Goal: Task Accomplishment & Management: Manage account settings

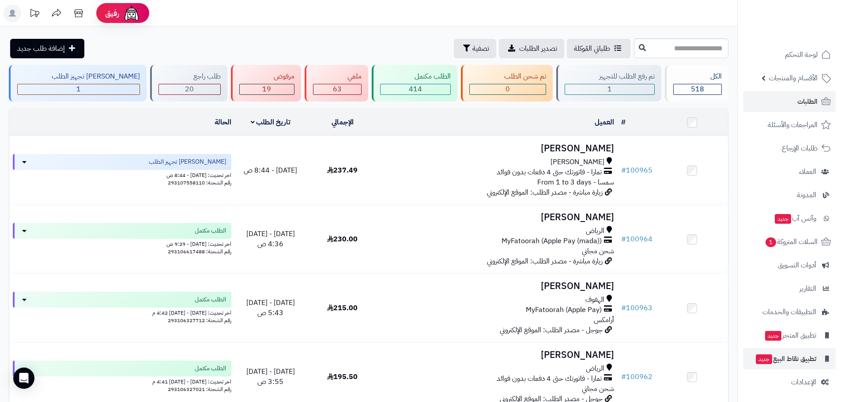
scroll to position [2, 0]
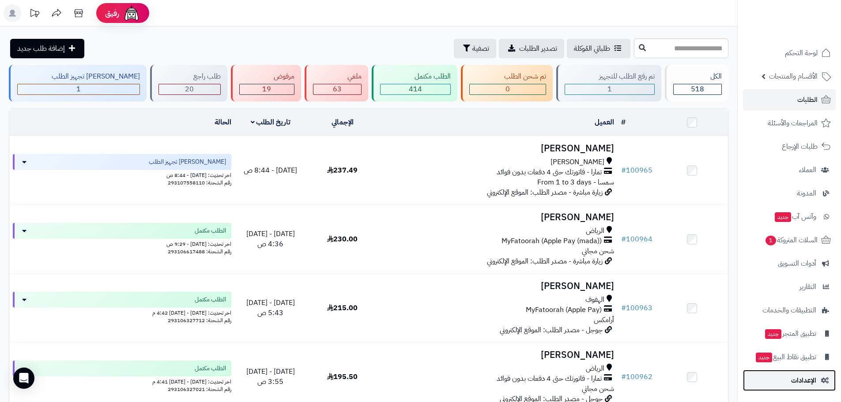
click at [799, 382] on span "الإعدادات" at bounding box center [803, 380] width 25 height 12
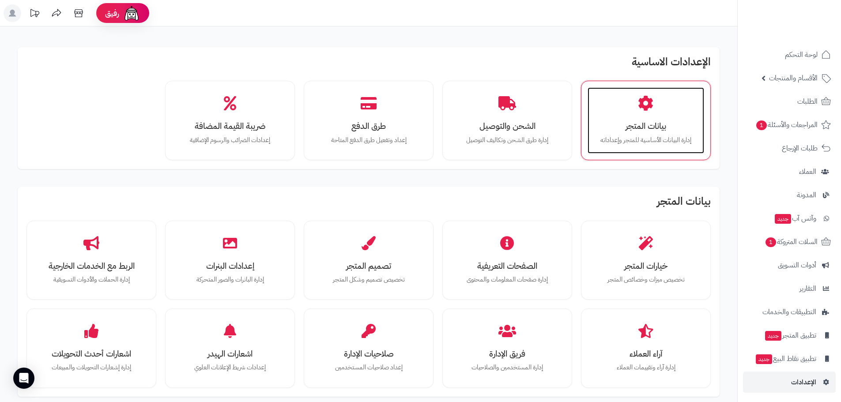
click at [631, 136] on p "إدارة البيانات الأساسية للمتجر وإعداداته" at bounding box center [645, 141] width 99 height 10
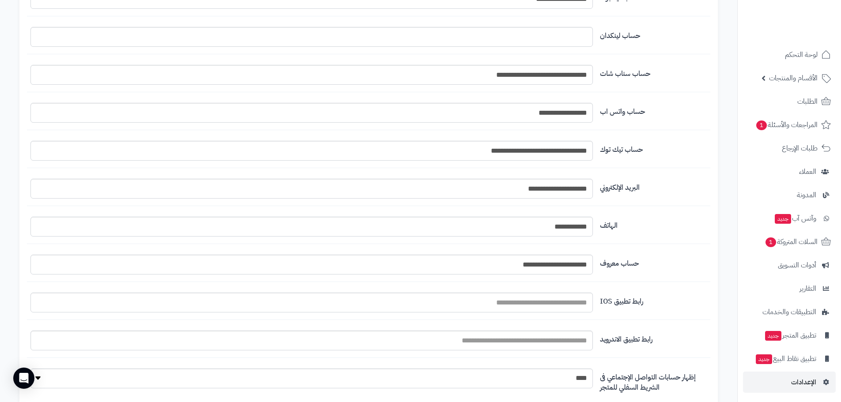
scroll to position [859, 0]
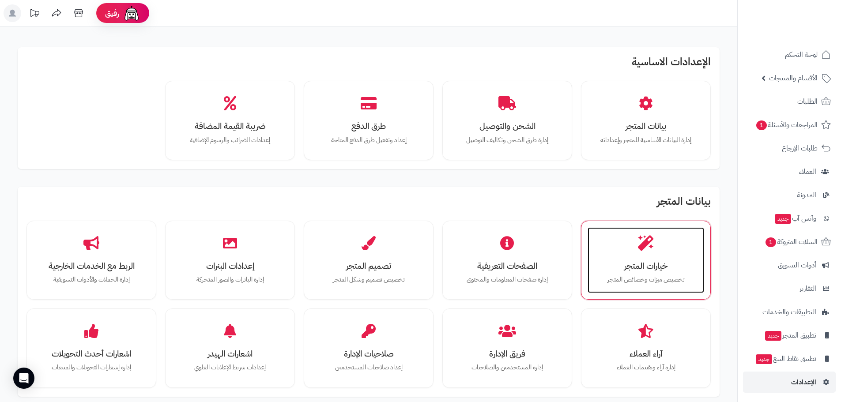
click at [640, 275] on p "تخصيص ميزات وخصائص المتجر" at bounding box center [645, 280] width 99 height 10
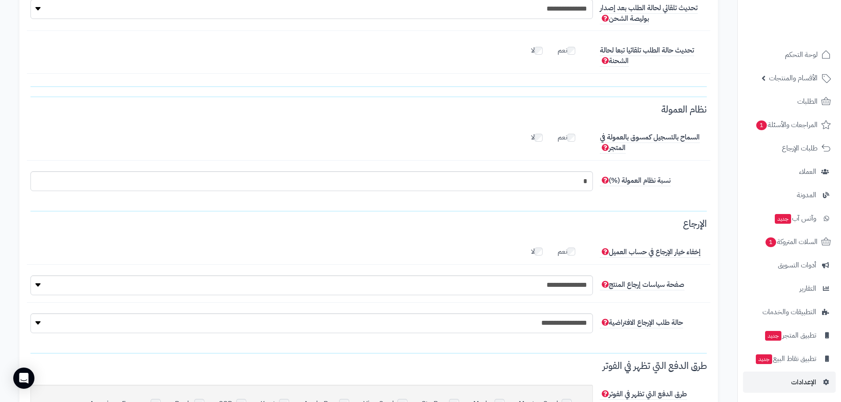
scroll to position [2334, 0]
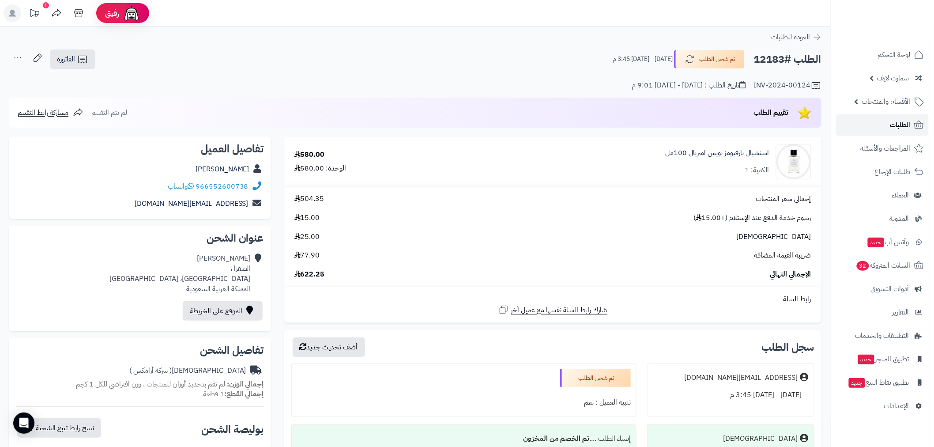
click at [886, 130] on link "الطلبات" at bounding box center [882, 124] width 93 height 21
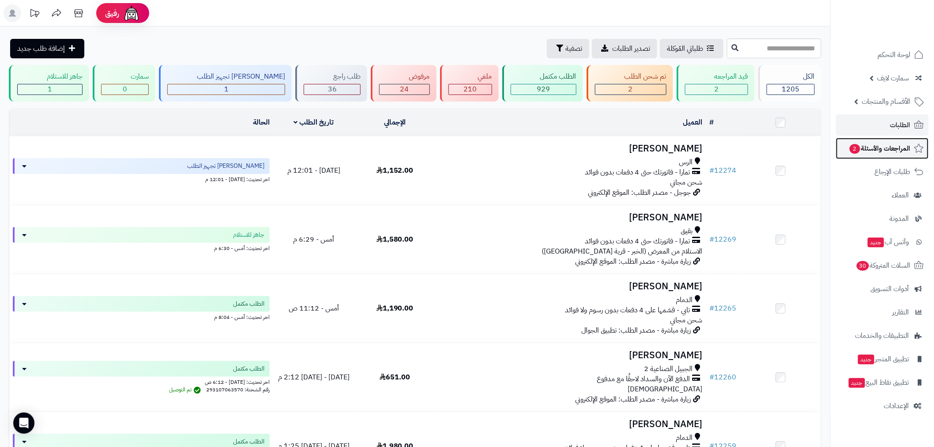
click at [850, 154] on span "المراجعات والأسئلة 2" at bounding box center [880, 148] width 62 height 12
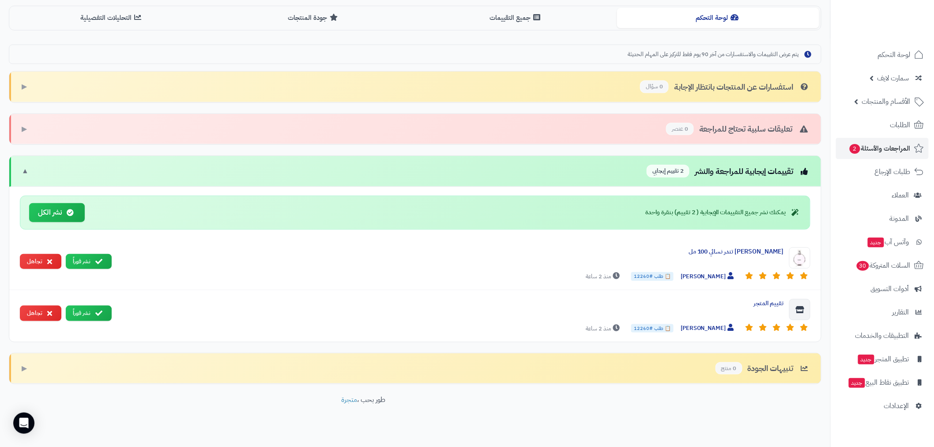
scroll to position [229, 0]
click at [78, 213] on button "نشر الكل" at bounding box center [57, 212] width 56 height 19
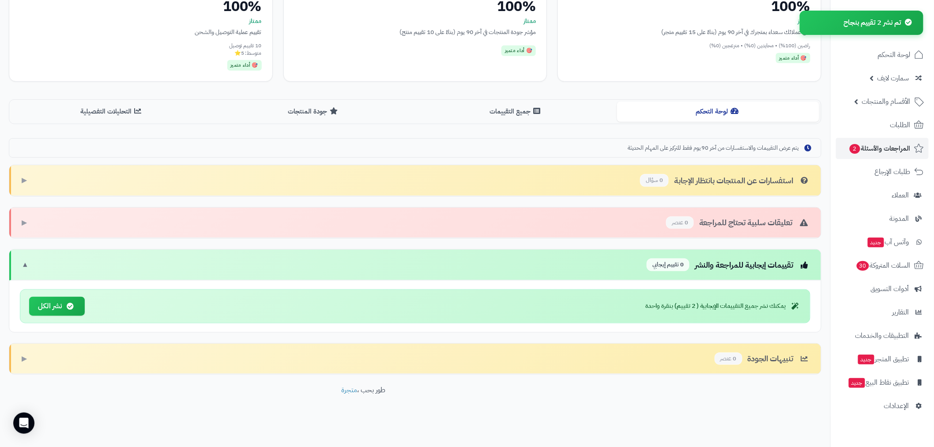
scroll to position [22, 0]
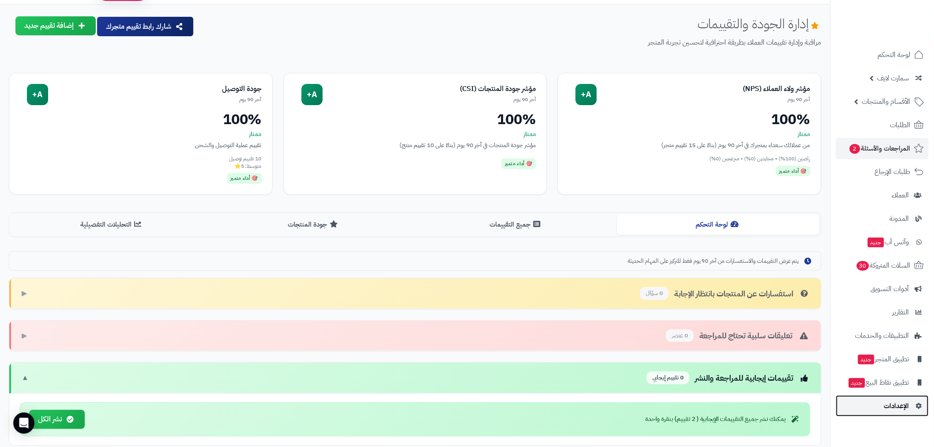
click at [895, 410] on span "الإعدادات" at bounding box center [896, 405] width 25 height 12
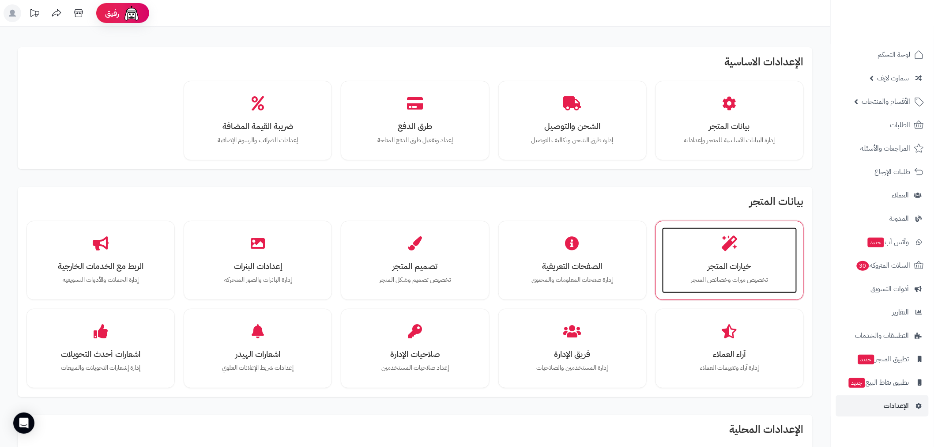
click at [740, 262] on h3 "خيارات المتجر" at bounding box center [729, 265] width 117 height 9
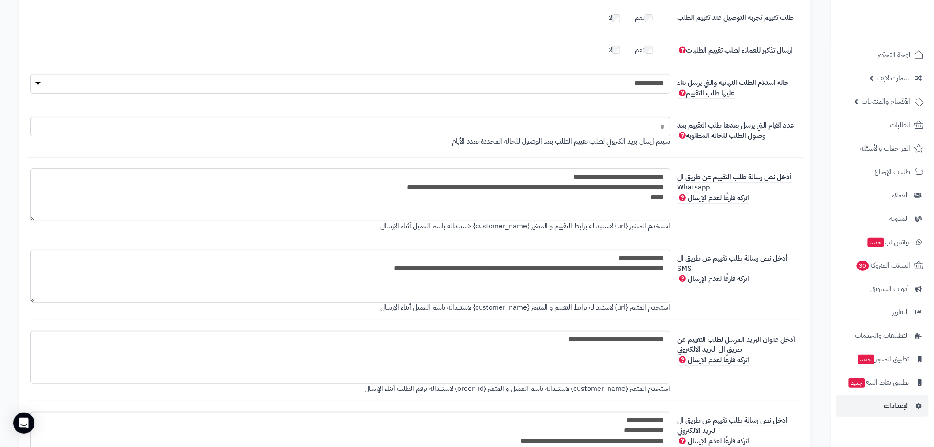
scroll to position [1488, 0]
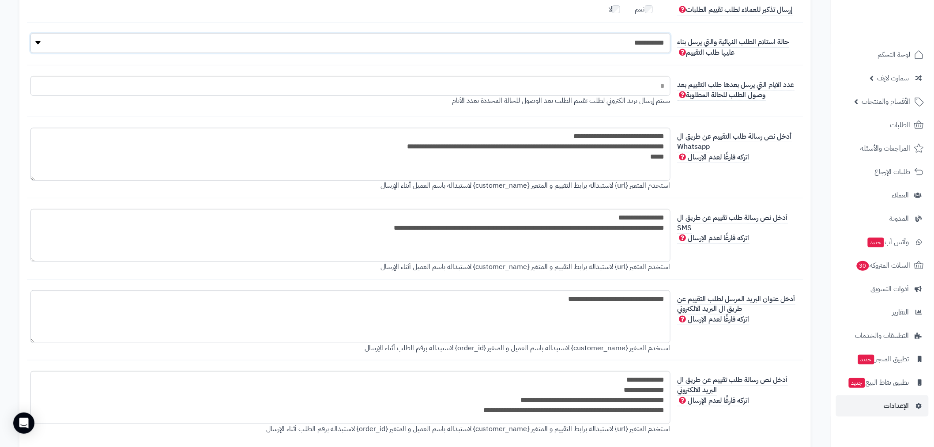
click at [580, 36] on select "**********" at bounding box center [350, 43] width 640 height 20
click at [781, 63] on div "**********" at bounding box center [414, 237] width 769 height 408
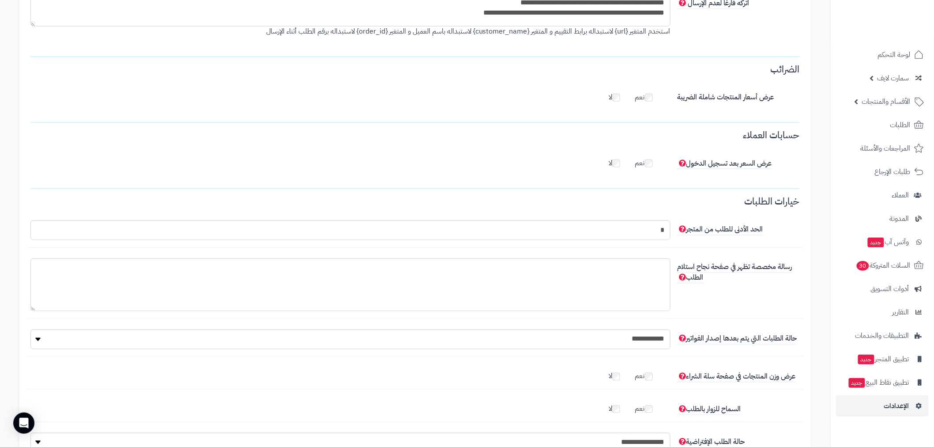
scroll to position [1945, 0]
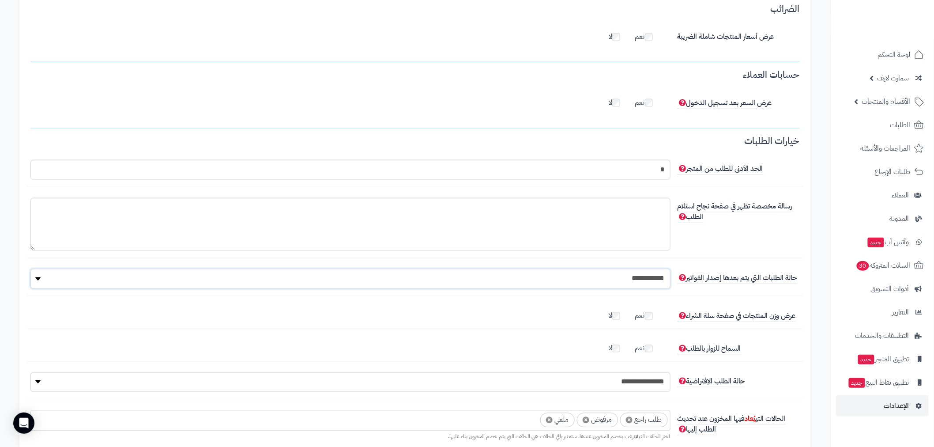
click at [579, 279] on select "**********" at bounding box center [350, 279] width 640 height 20
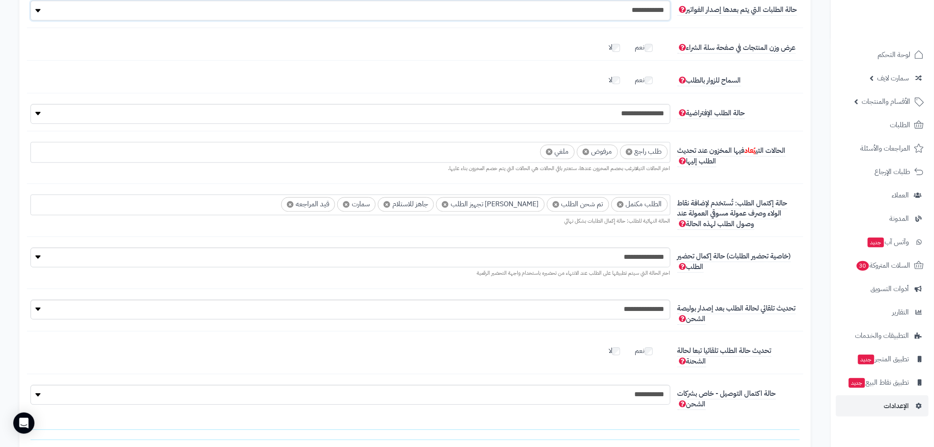
scroll to position [2289, 0]
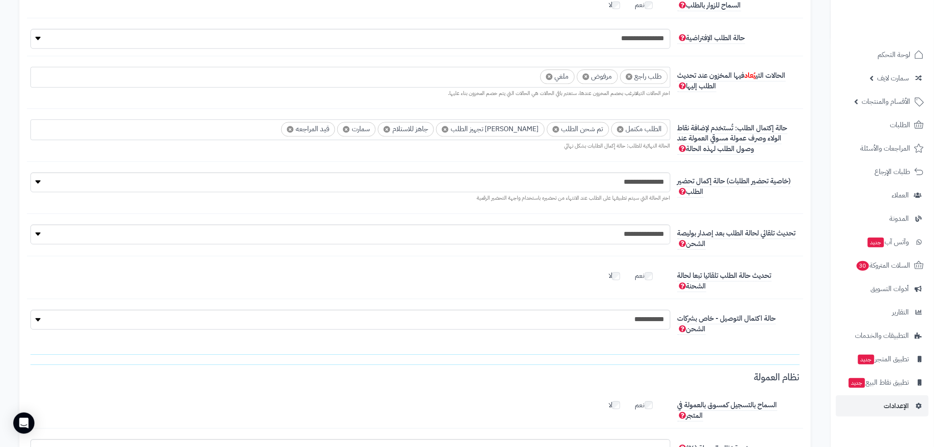
click at [350, 126] on span "×" at bounding box center [346, 129] width 7 height 7
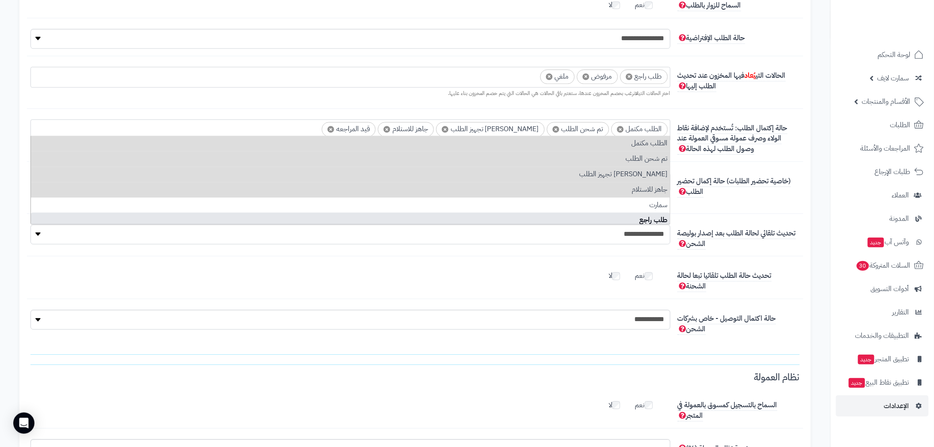
click at [798, 163] on fieldset "**********" at bounding box center [414, 66] width 769 height 569
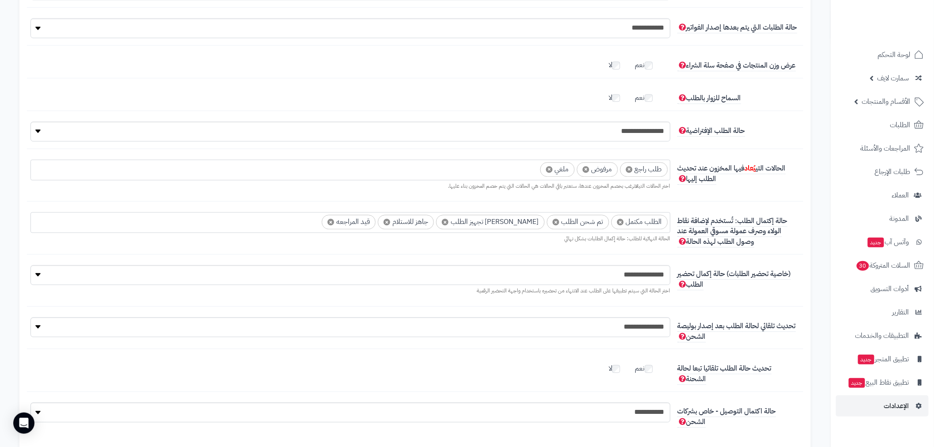
scroll to position [2174, 0]
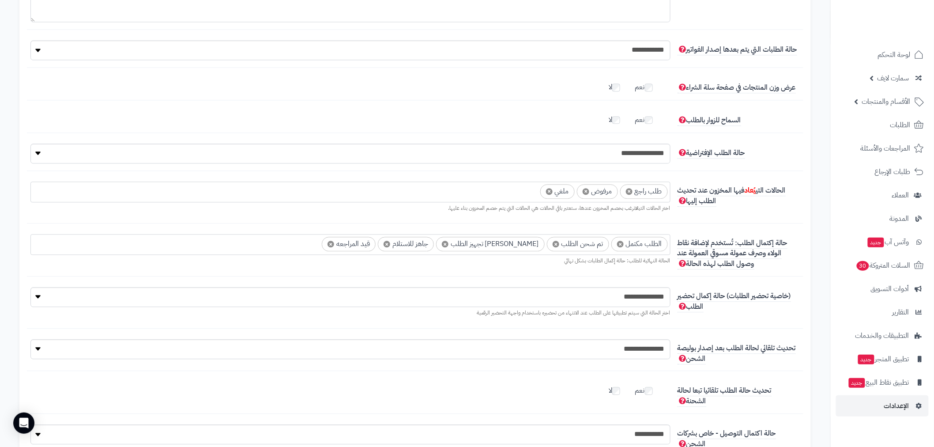
click at [317, 245] on ul "× الطلب مكتمل × تم شحن الطلب × جاري تجهيز الطلب × جاهز للاستلام × قيد المراجعه" at bounding box center [350, 242] width 639 height 17
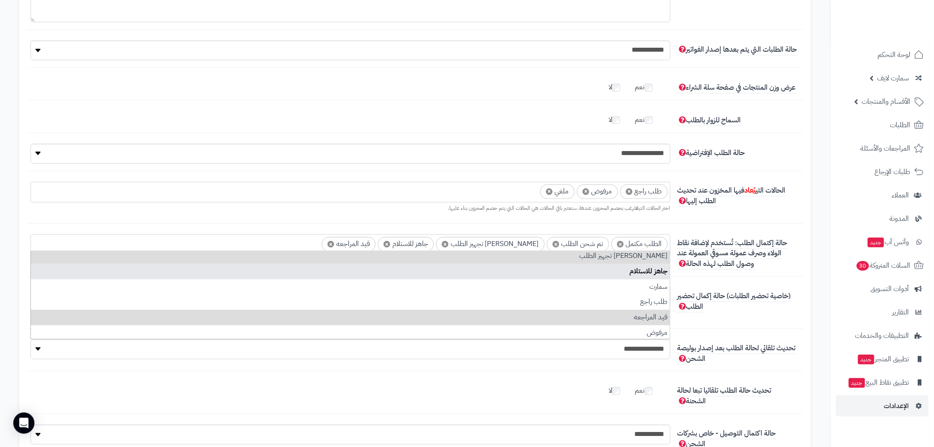
scroll to position [50, 0]
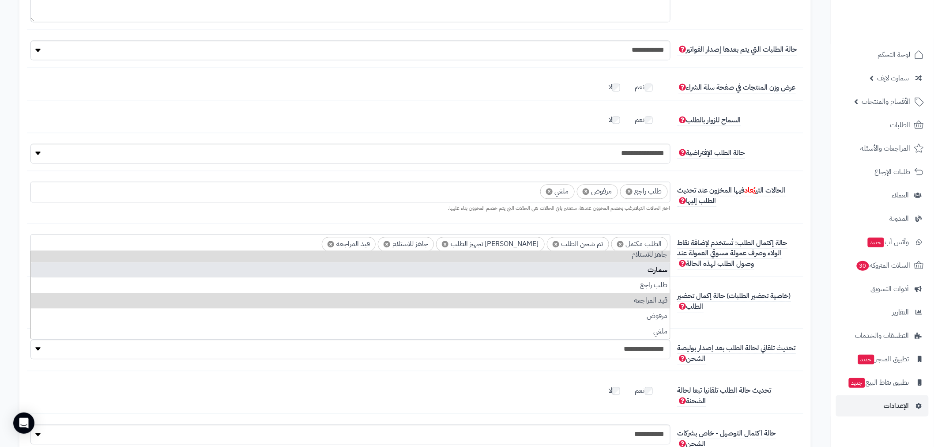
click at [646, 270] on li "سمارت" at bounding box center [350, 269] width 639 height 15
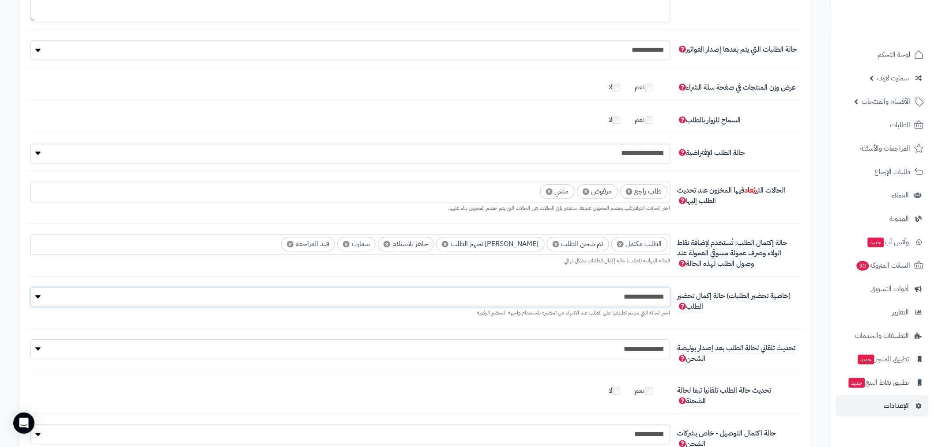
click at [584, 293] on select "**********" at bounding box center [350, 297] width 640 height 20
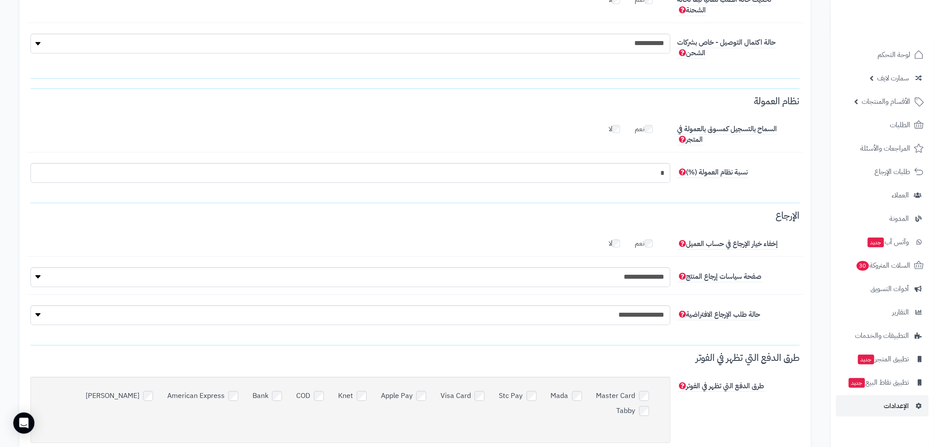
scroll to position [2561, 0]
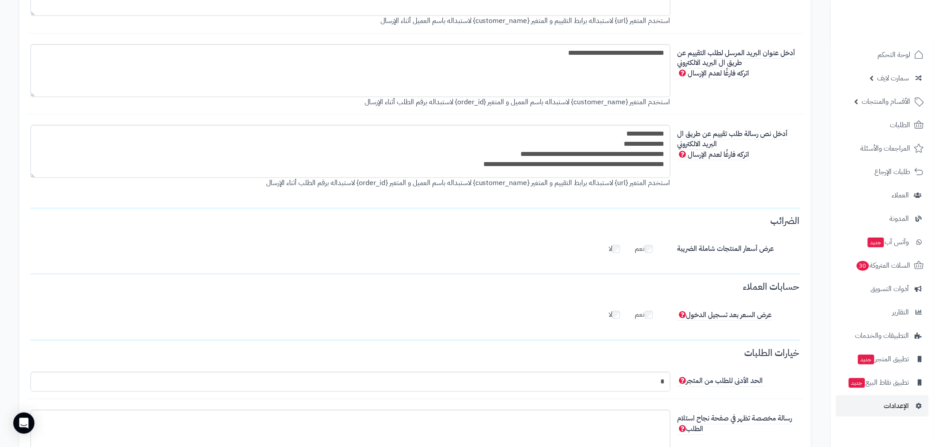
scroll to position [2060, 0]
